Goal: Information Seeking & Learning: Learn about a topic

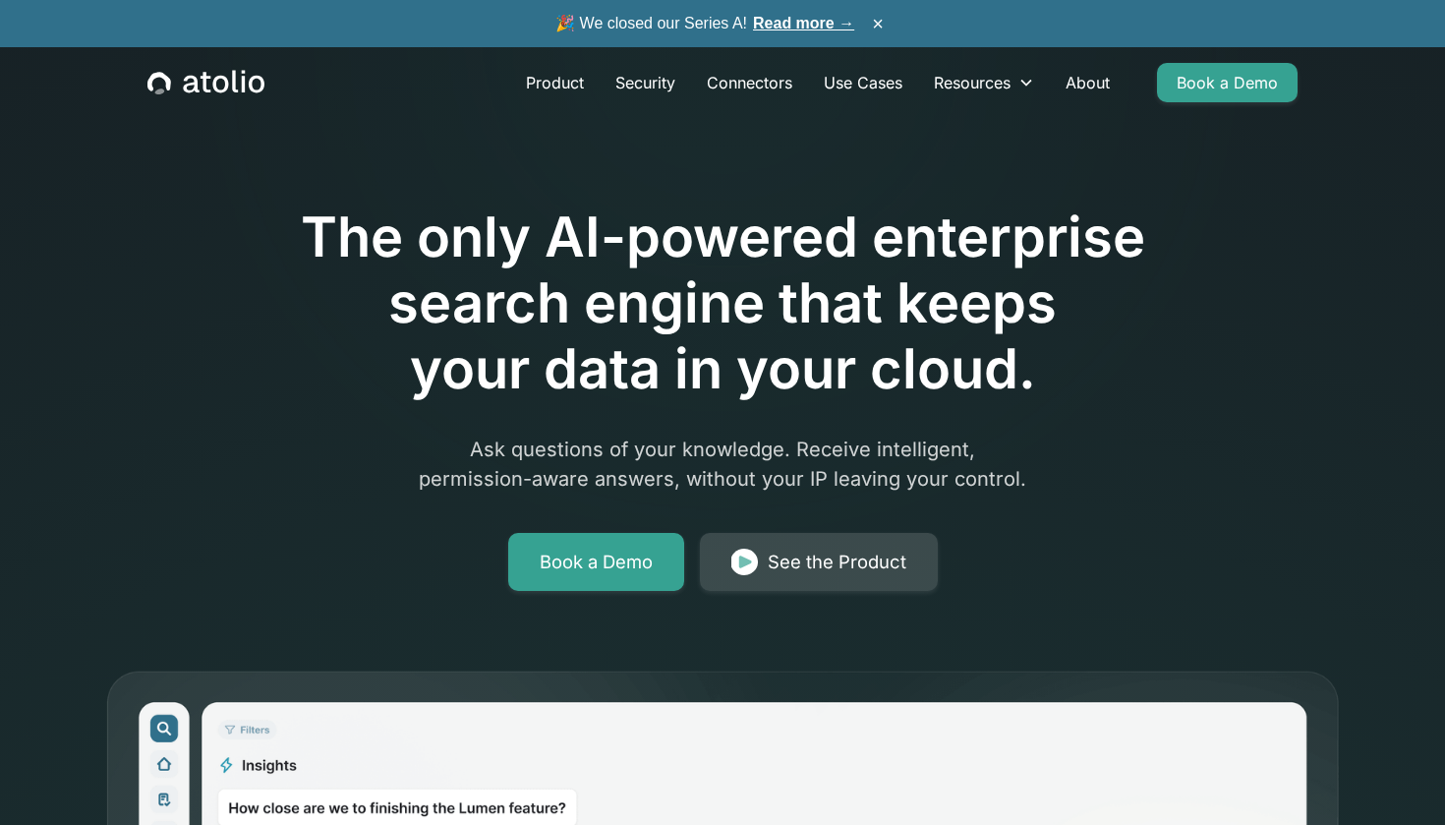
click at [805, 562] on div "See the Product" at bounding box center [837, 562] width 139 height 28
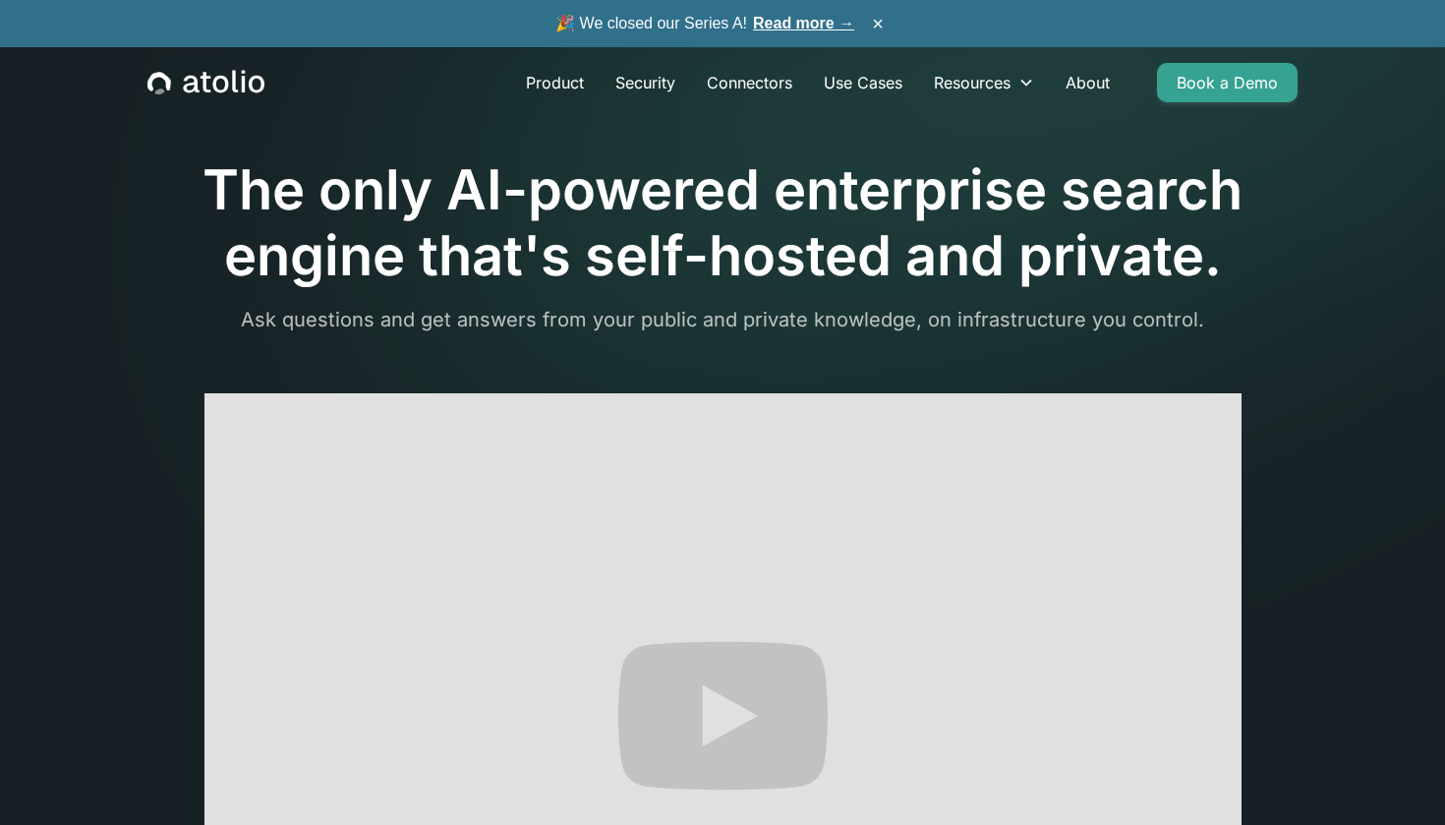
click at [207, 176] on h1 "The only AI-powered enterprise search engine that's self-hosted and private." at bounding box center [722, 223] width 1150 height 132
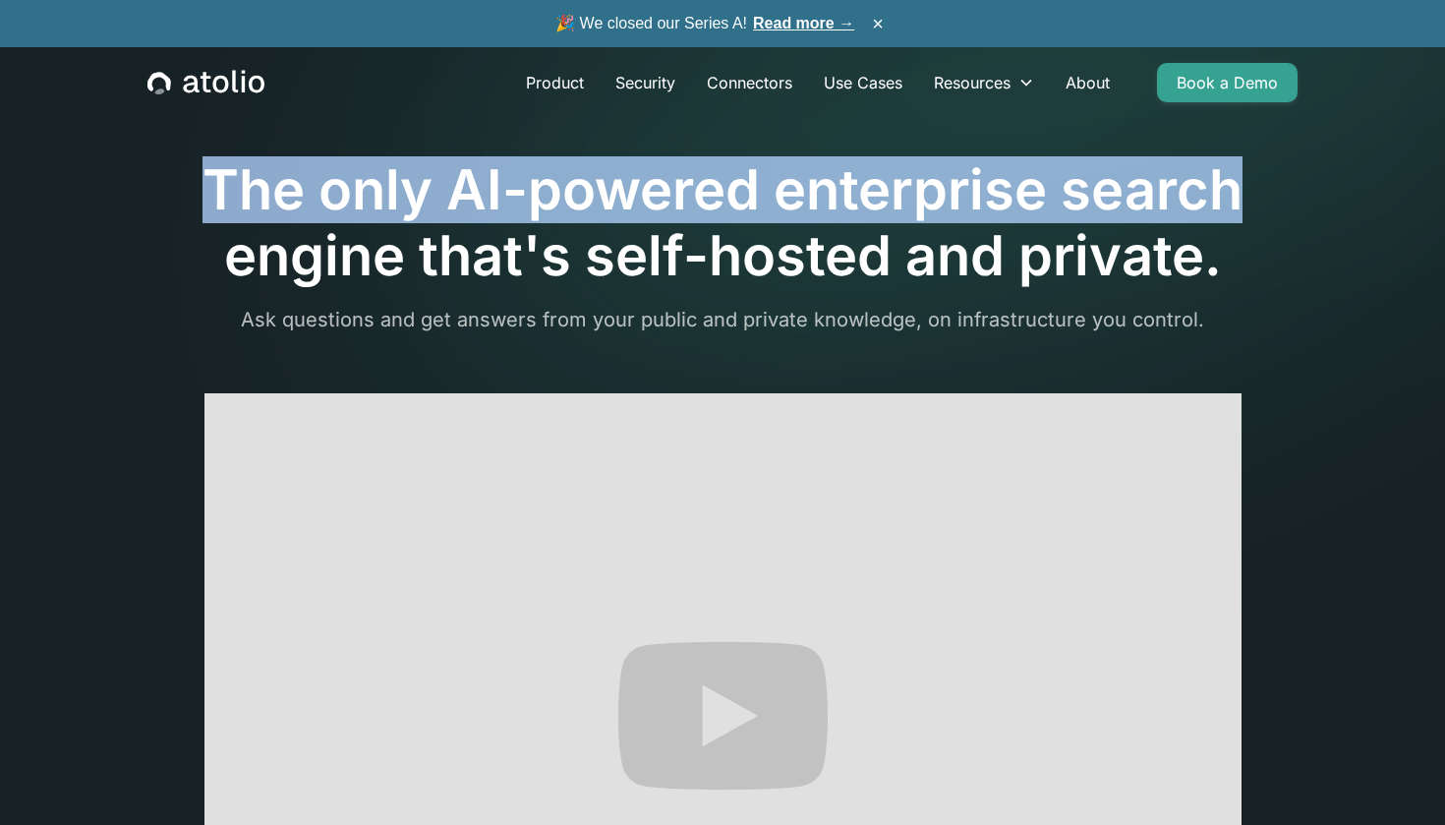
drag, startPoint x: 207, startPoint y: 176, endPoint x: 1117, endPoint y: 192, distance: 910.3
click at [1117, 191] on h1 "The only AI-powered enterprise search engine that's self-hosted and private." at bounding box center [722, 223] width 1150 height 132
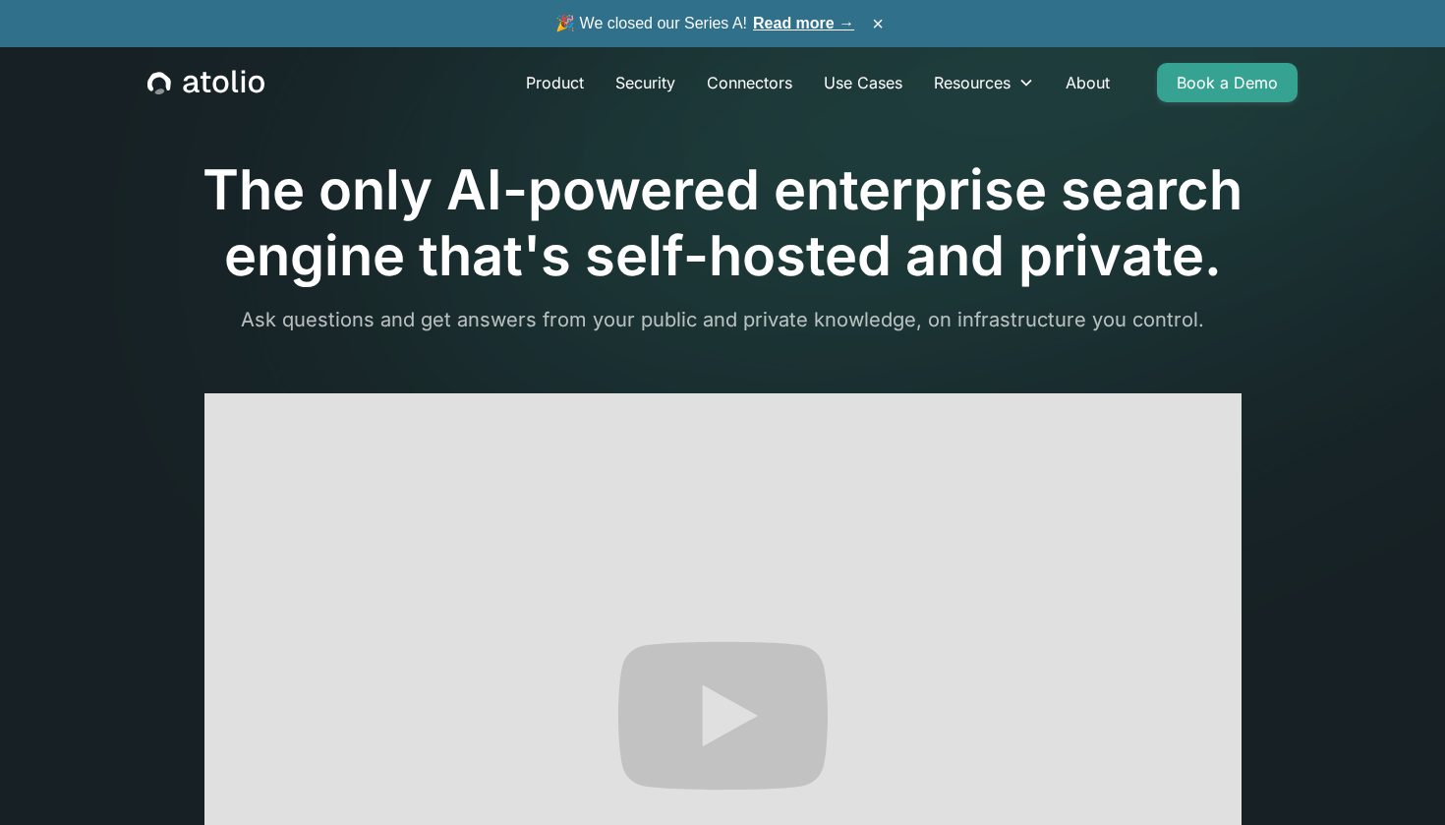
click at [1112, 223] on h1 "The only AI-powered enterprise search engine that's self-hosted and private." at bounding box center [722, 223] width 1150 height 132
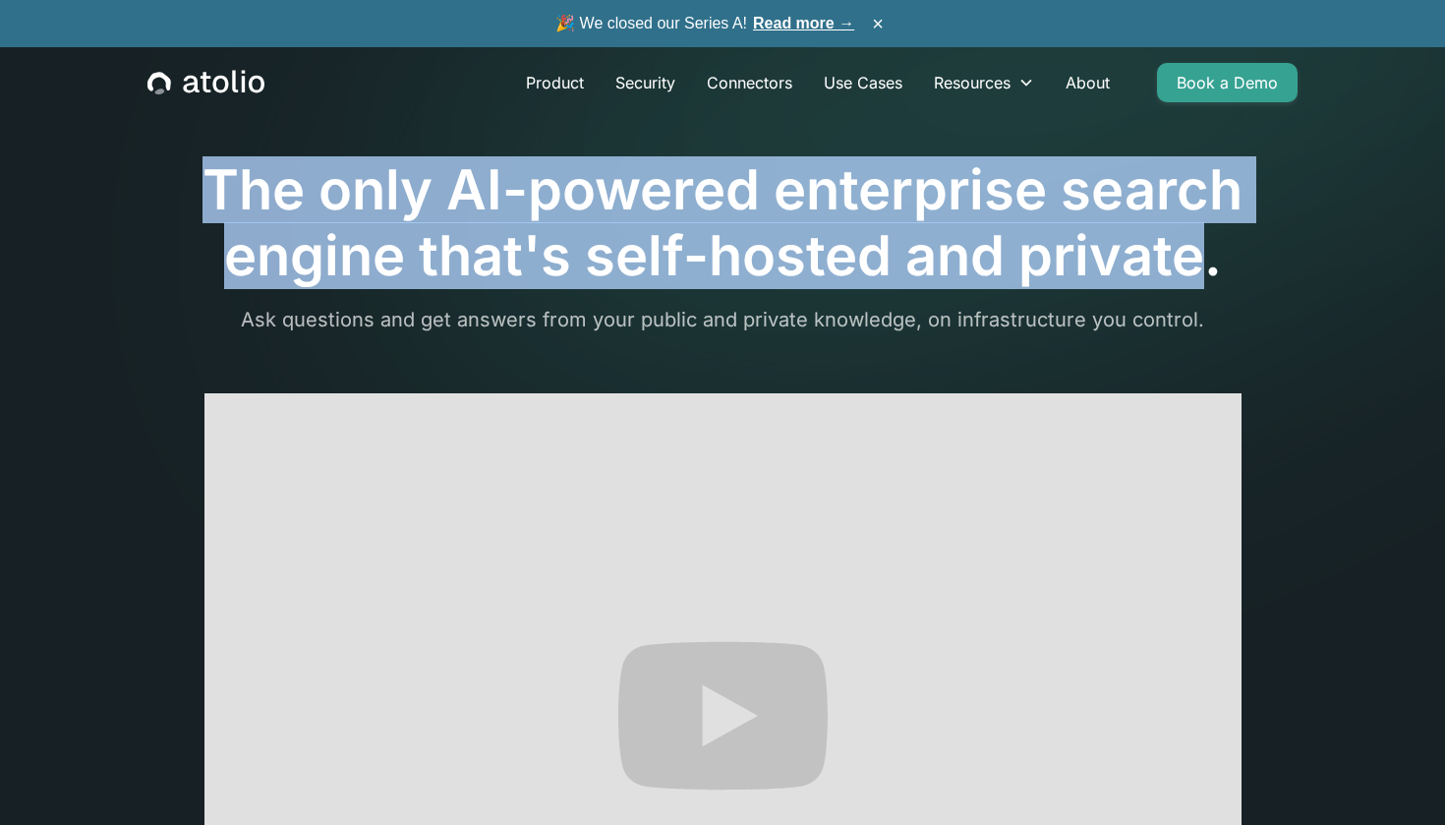
drag, startPoint x: 1112, startPoint y: 223, endPoint x: 255, endPoint y: 190, distance: 857.7
click at [256, 190] on h1 "The only AI-powered enterprise search engine that's self-hosted and private." at bounding box center [722, 223] width 1150 height 132
click at [255, 190] on h1 "The only AI-powered enterprise search engine that's self-hosted and private." at bounding box center [722, 223] width 1150 height 132
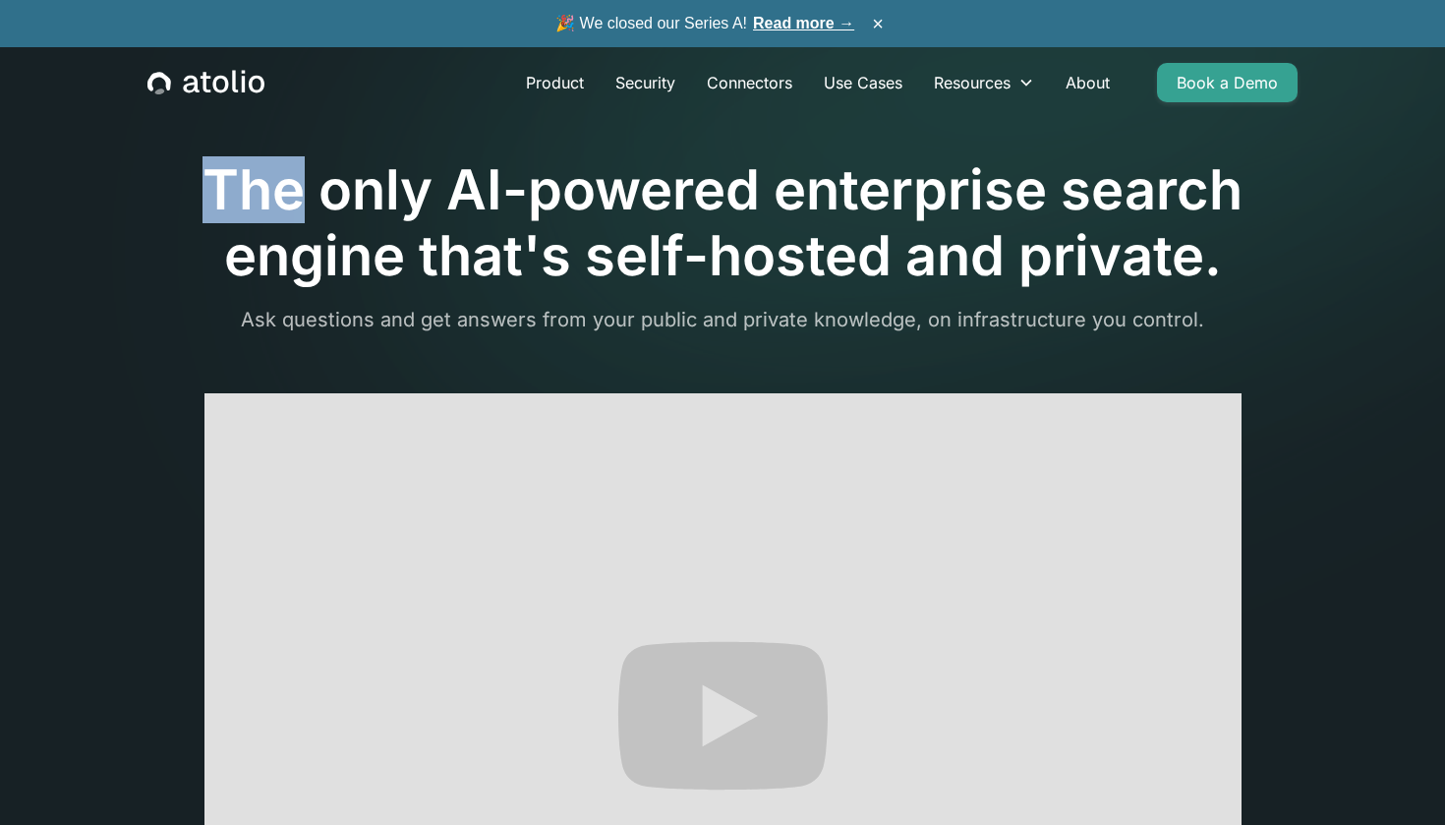
click at [255, 190] on h1 "The only AI-powered enterprise search engine that's self-hosted and private." at bounding box center [722, 223] width 1150 height 132
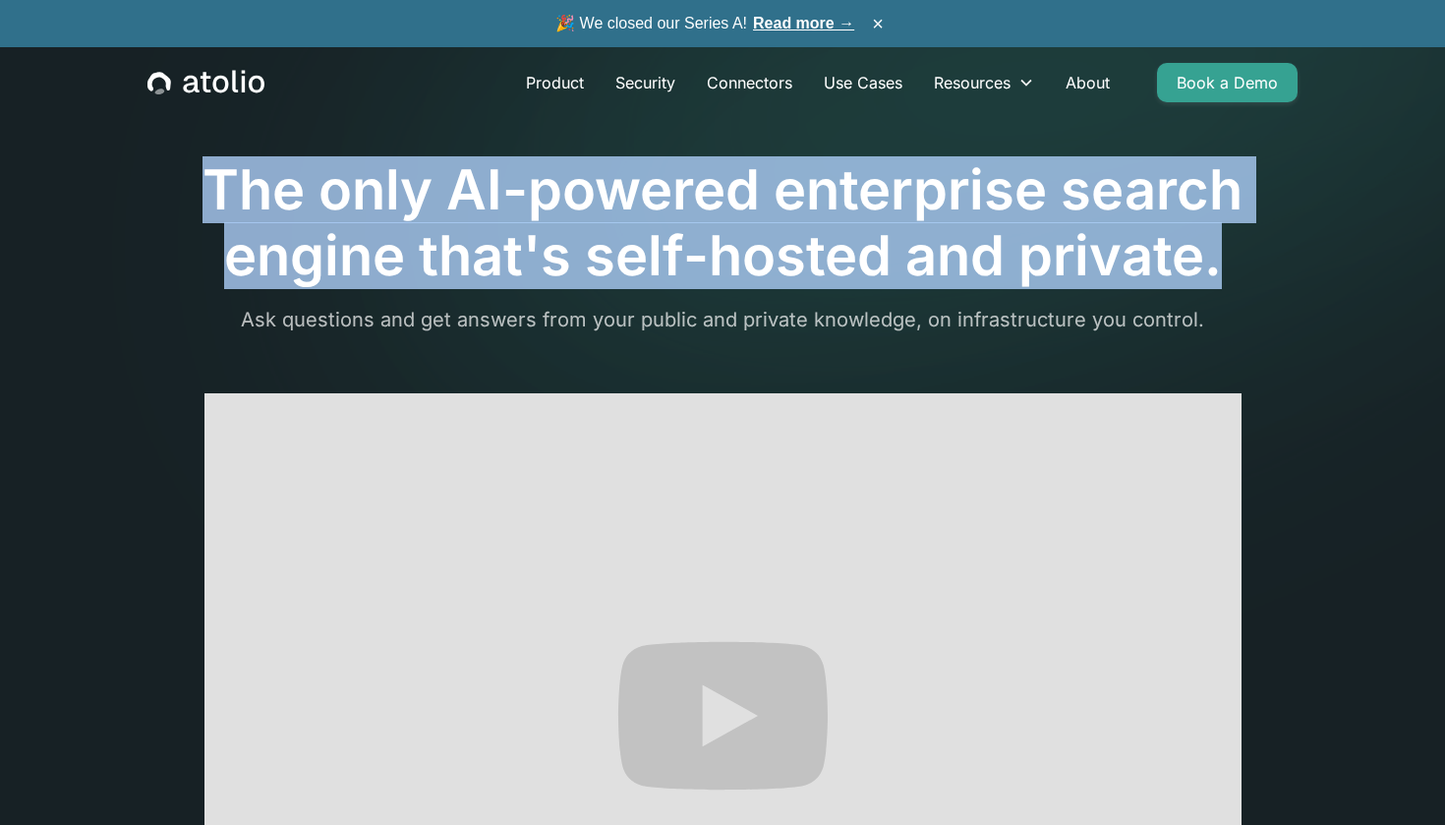
scroll to position [213, 0]
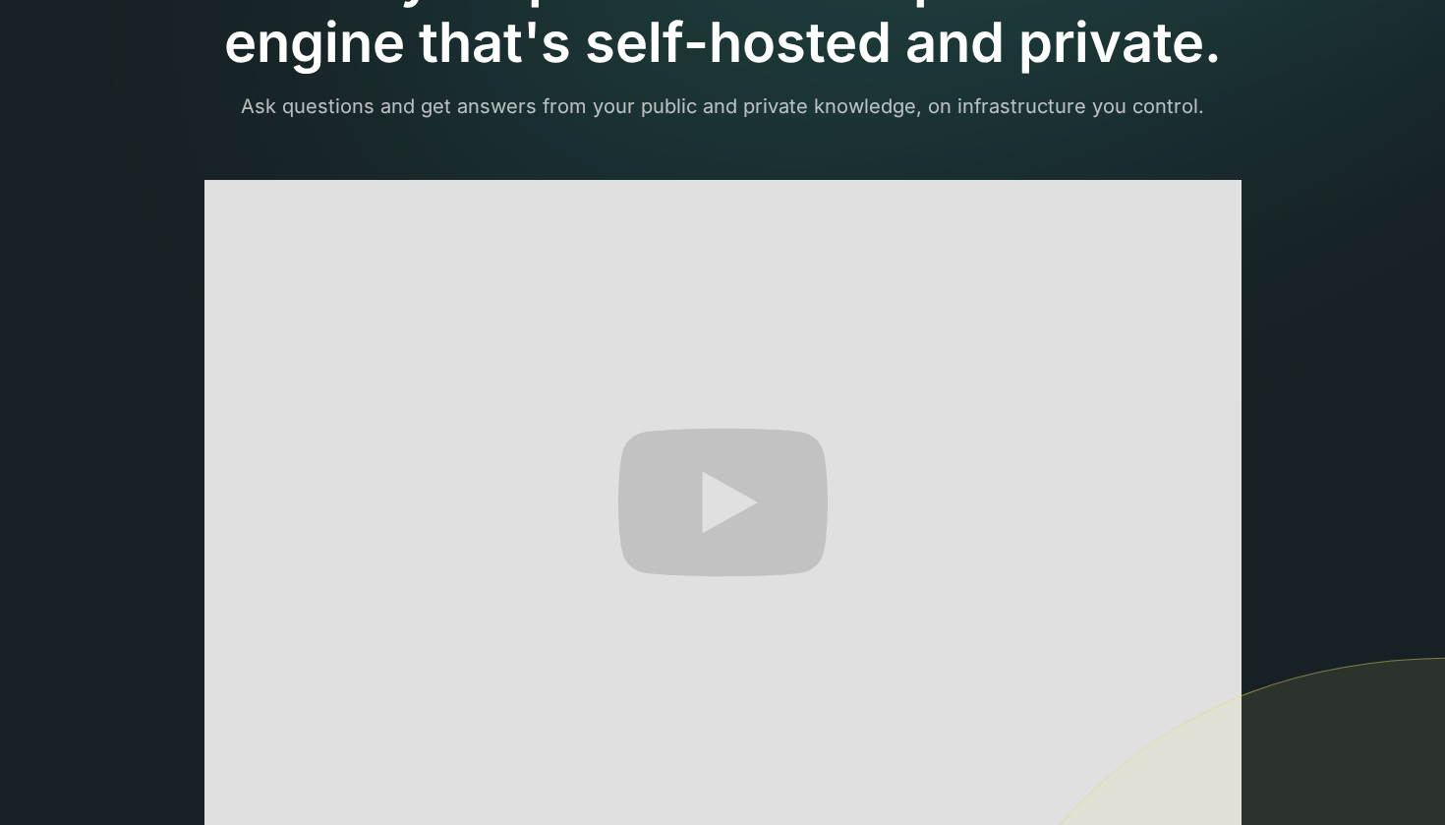
click at [273, 102] on p "Ask questions and get answers from your public and private knowledge, on infras…" at bounding box center [722, 105] width 1150 height 29
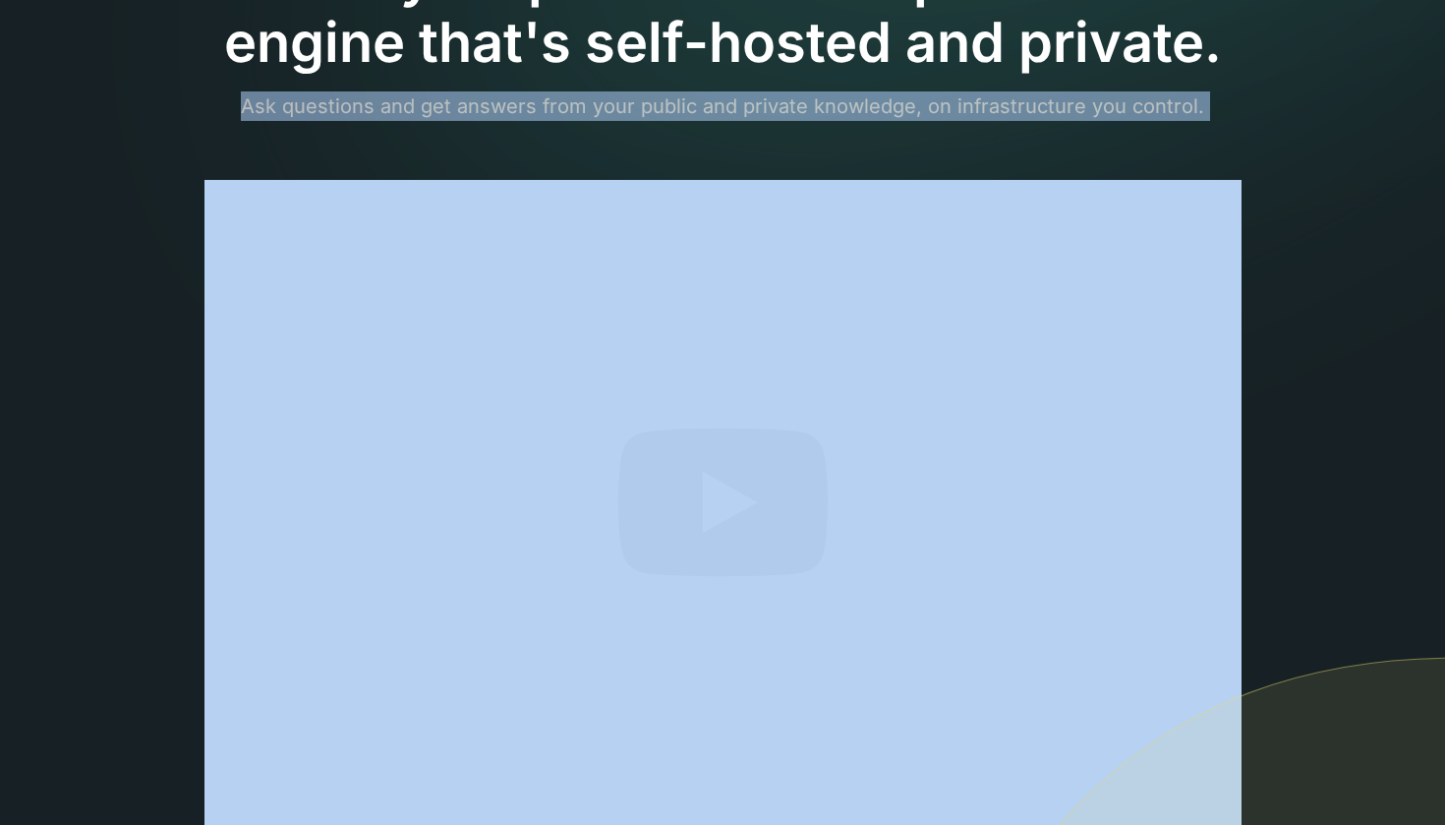
click at [273, 102] on p "Ask questions and get answers from your public and private knowledge, on infras…" at bounding box center [722, 105] width 1150 height 29
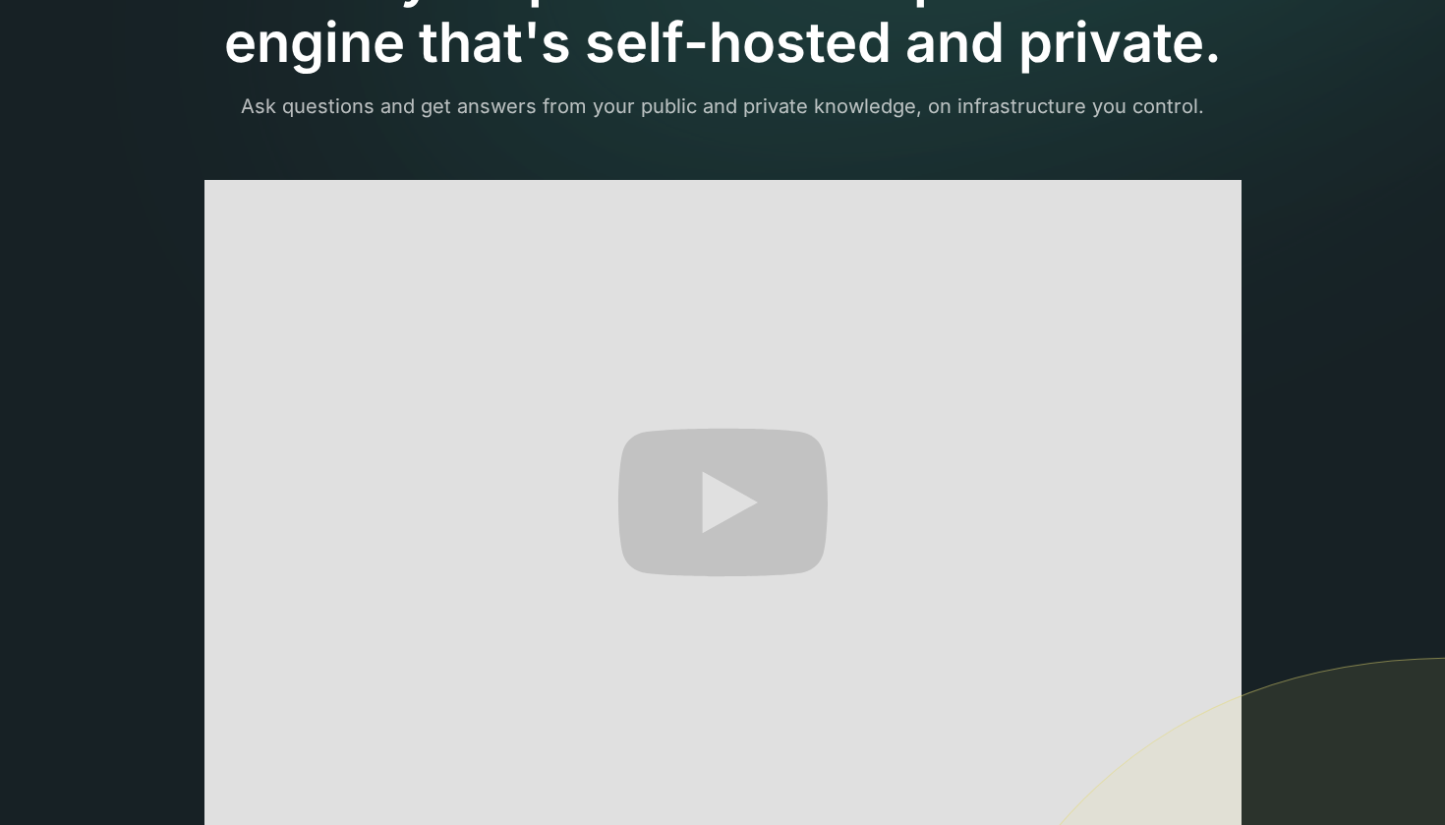
click at [323, 102] on p "Ask questions and get answers from your public and private knowledge, on infras…" at bounding box center [722, 105] width 1150 height 29
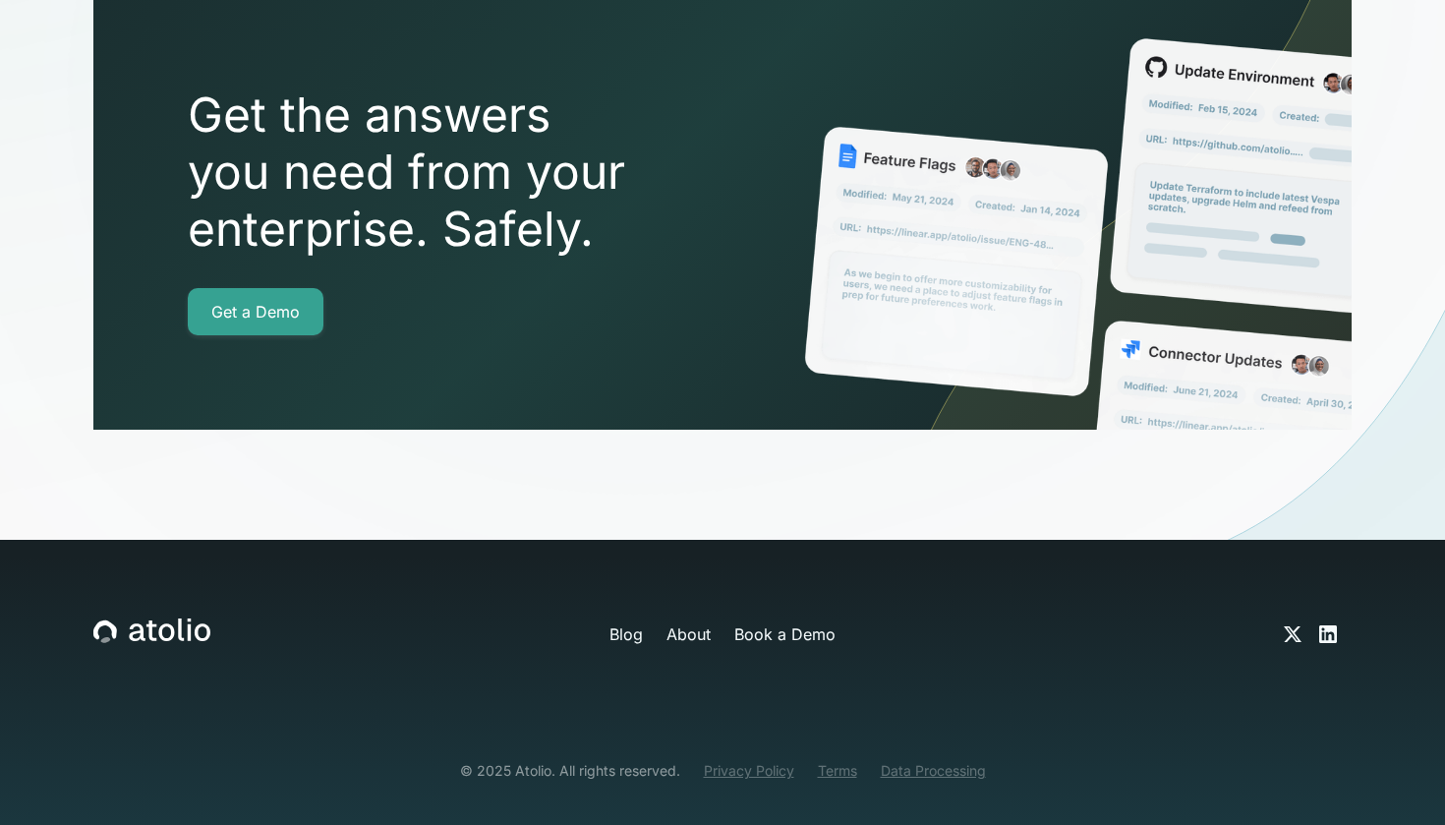
scroll to position [6026, 0]
